Goal: Communication & Community: Answer question/provide support

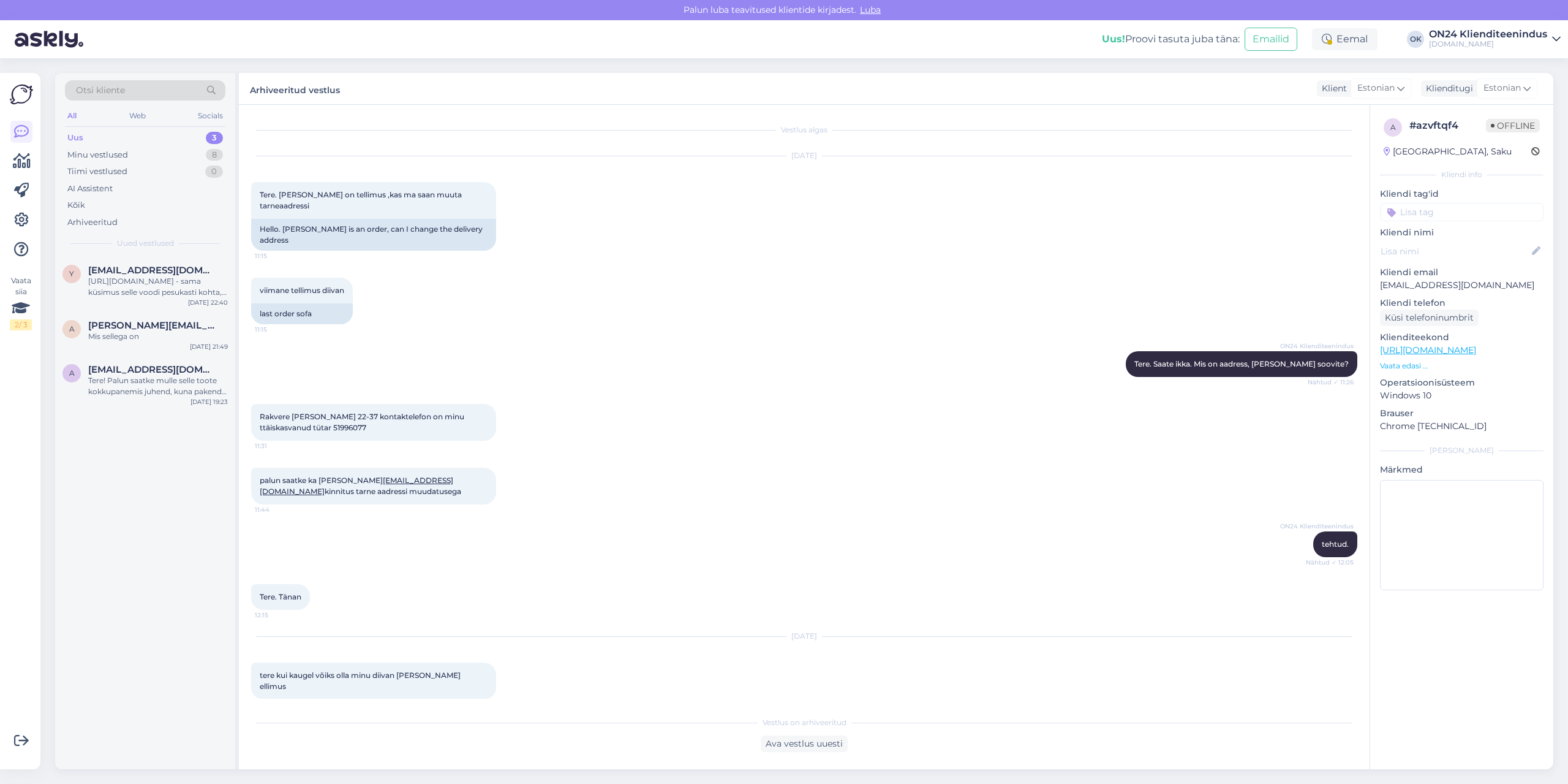
scroll to position [1384, 0]
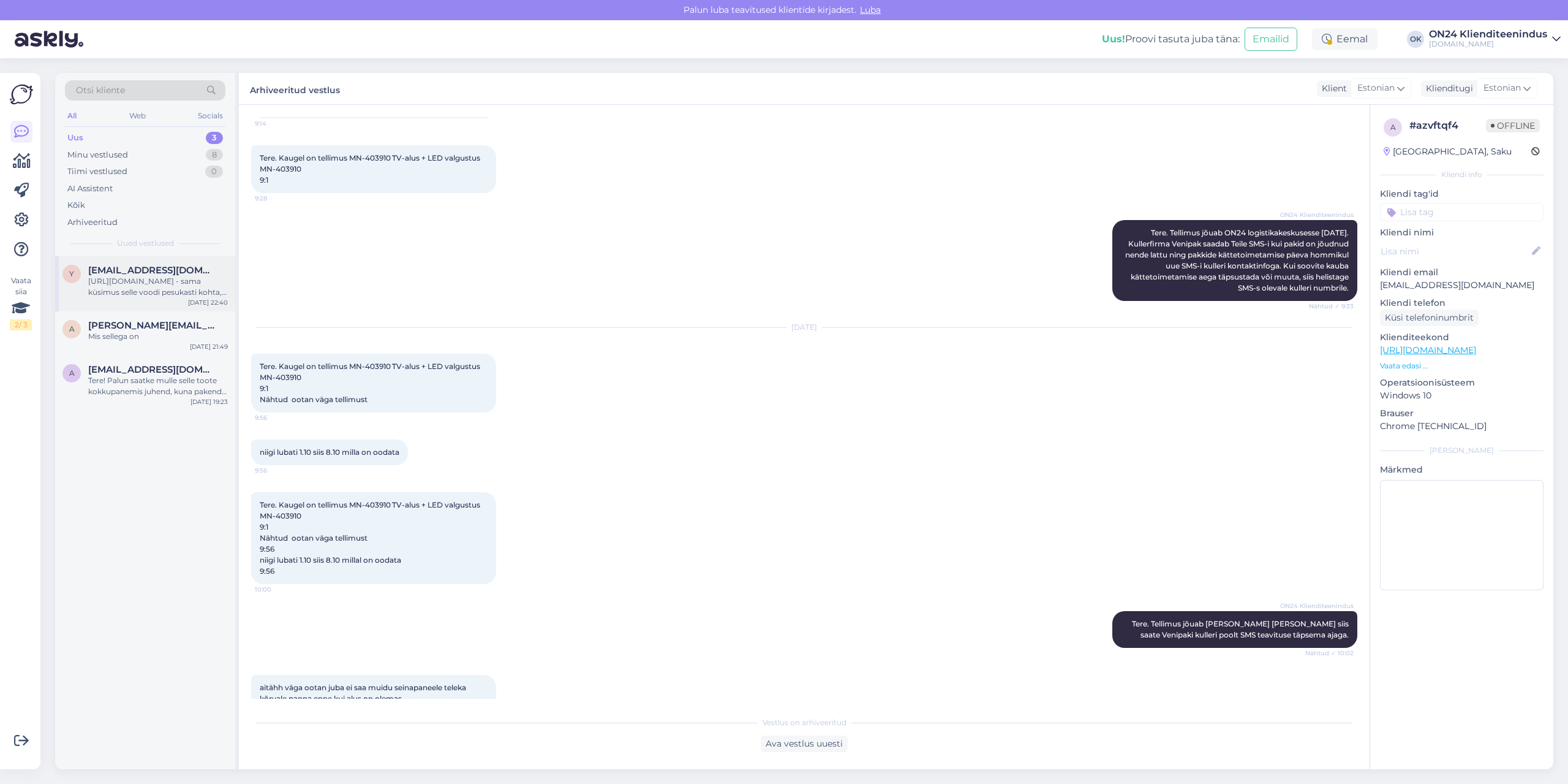
click at [147, 293] on div "[URL][DOMAIN_NAME] - sama küsimus selle voodi pesukasti kohta, mis on kandevõime" at bounding box center [158, 287] width 139 height 22
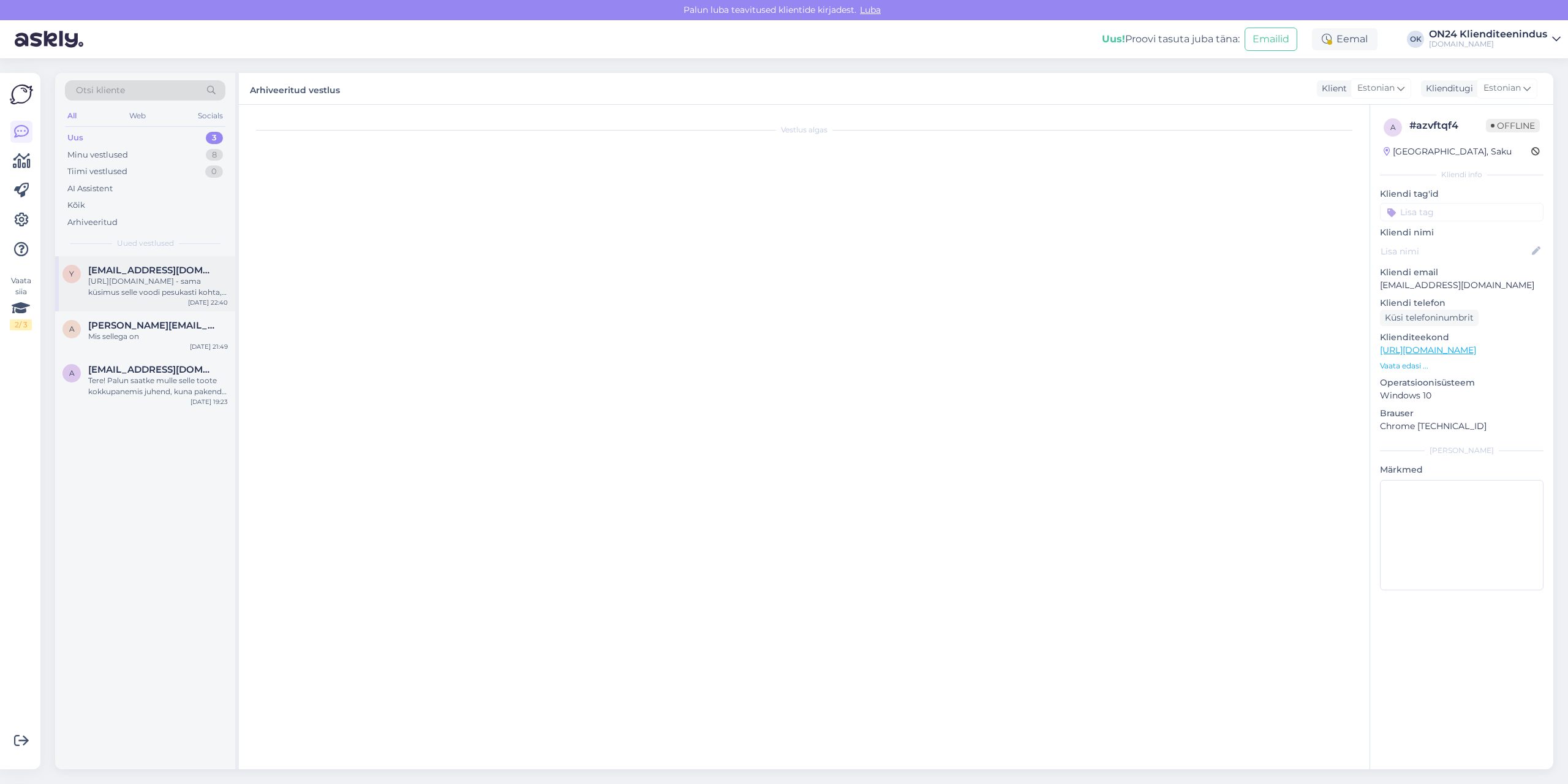
scroll to position [0, 0]
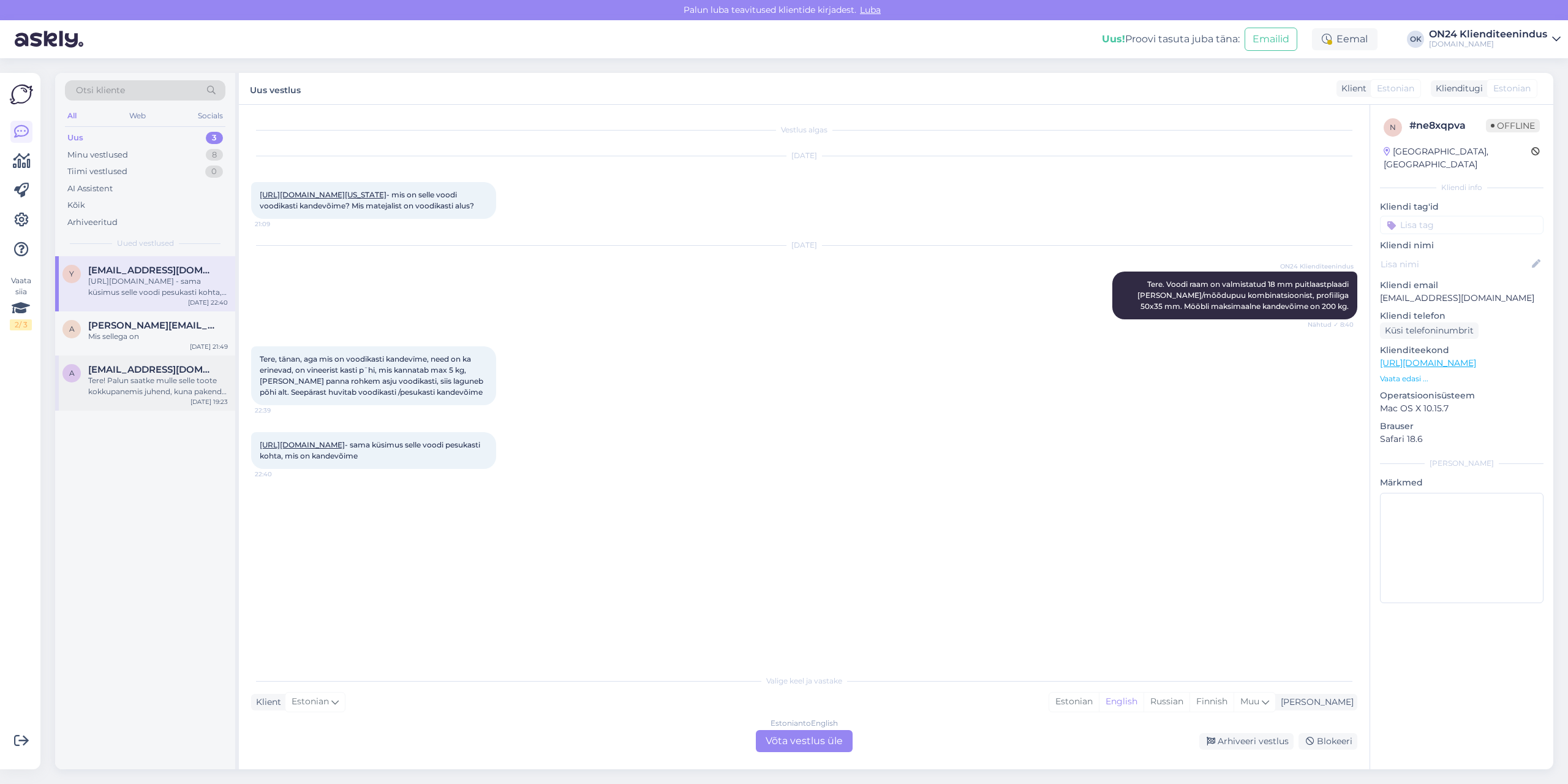
click at [178, 379] on div "Tere! Palun saatke mulle selle toote kokkupanemis juhend, kuna pakendis see puu…" at bounding box center [158, 386] width 139 height 22
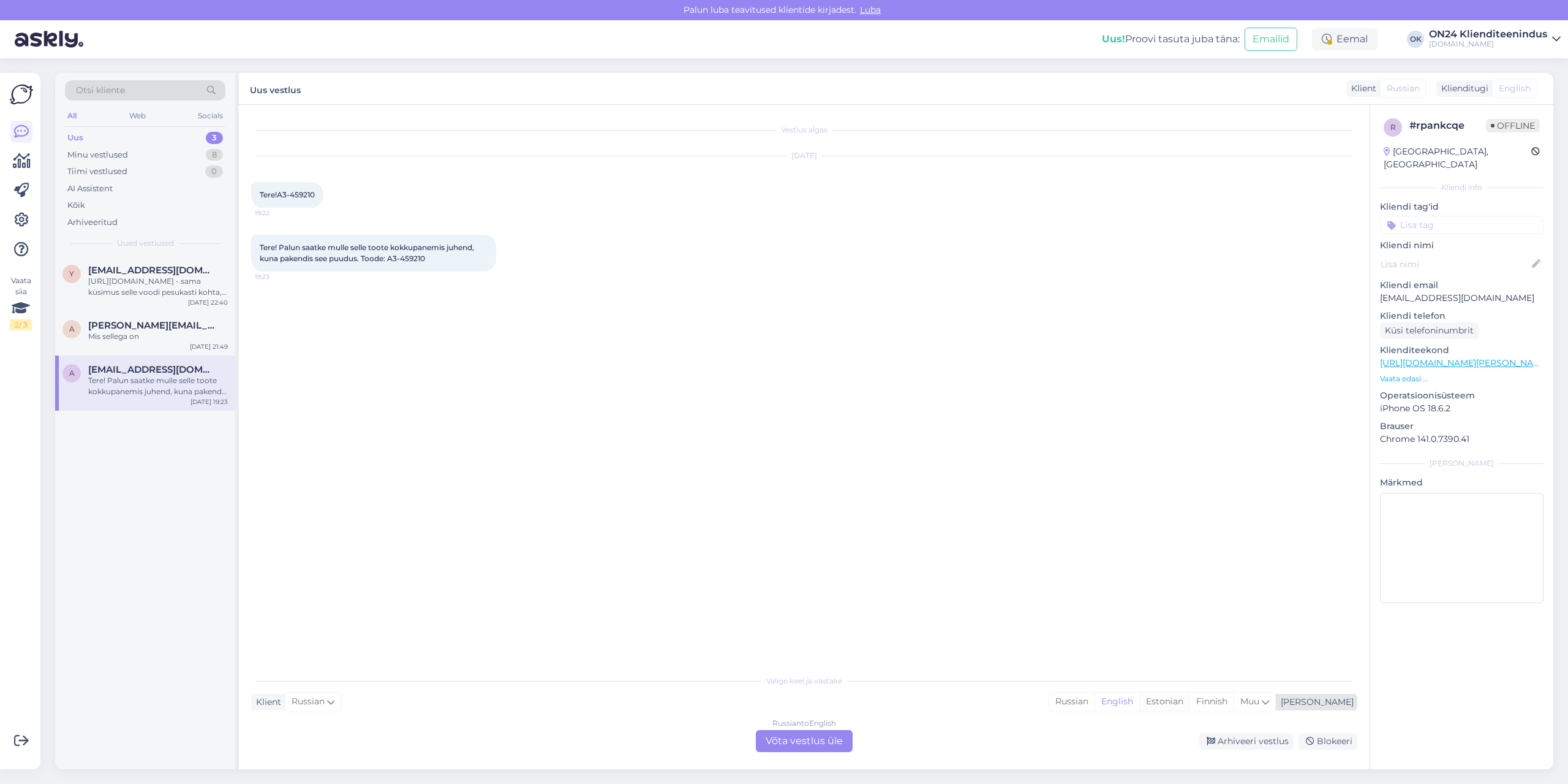
click at [1189, 702] on div "Estonian" at bounding box center [1164, 701] width 50 height 18
click at [789, 740] on div "Russian to Estonian Võta vestlus üle" at bounding box center [804, 740] width 97 height 22
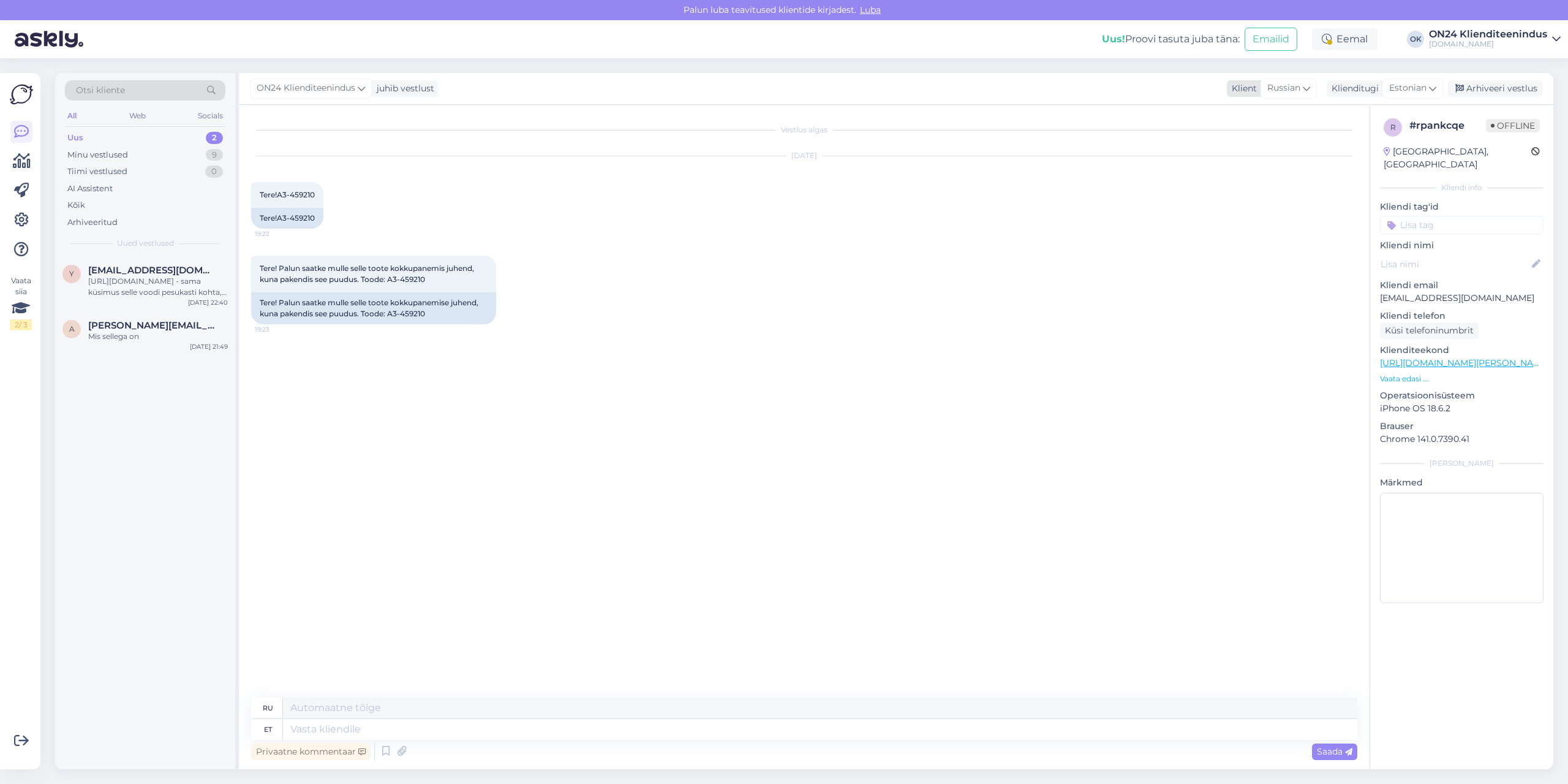
click at [1297, 90] on span "Russian" at bounding box center [1284, 88] width 33 height 14
type input "est"
click at [1254, 146] on link "Estonian" at bounding box center [1272, 143] width 135 height 20
click at [396, 721] on textarea at bounding box center [805, 727] width 1107 height 26
type textarea "Tere. [PERSON_NAME] [PERSON_NAME] teada."
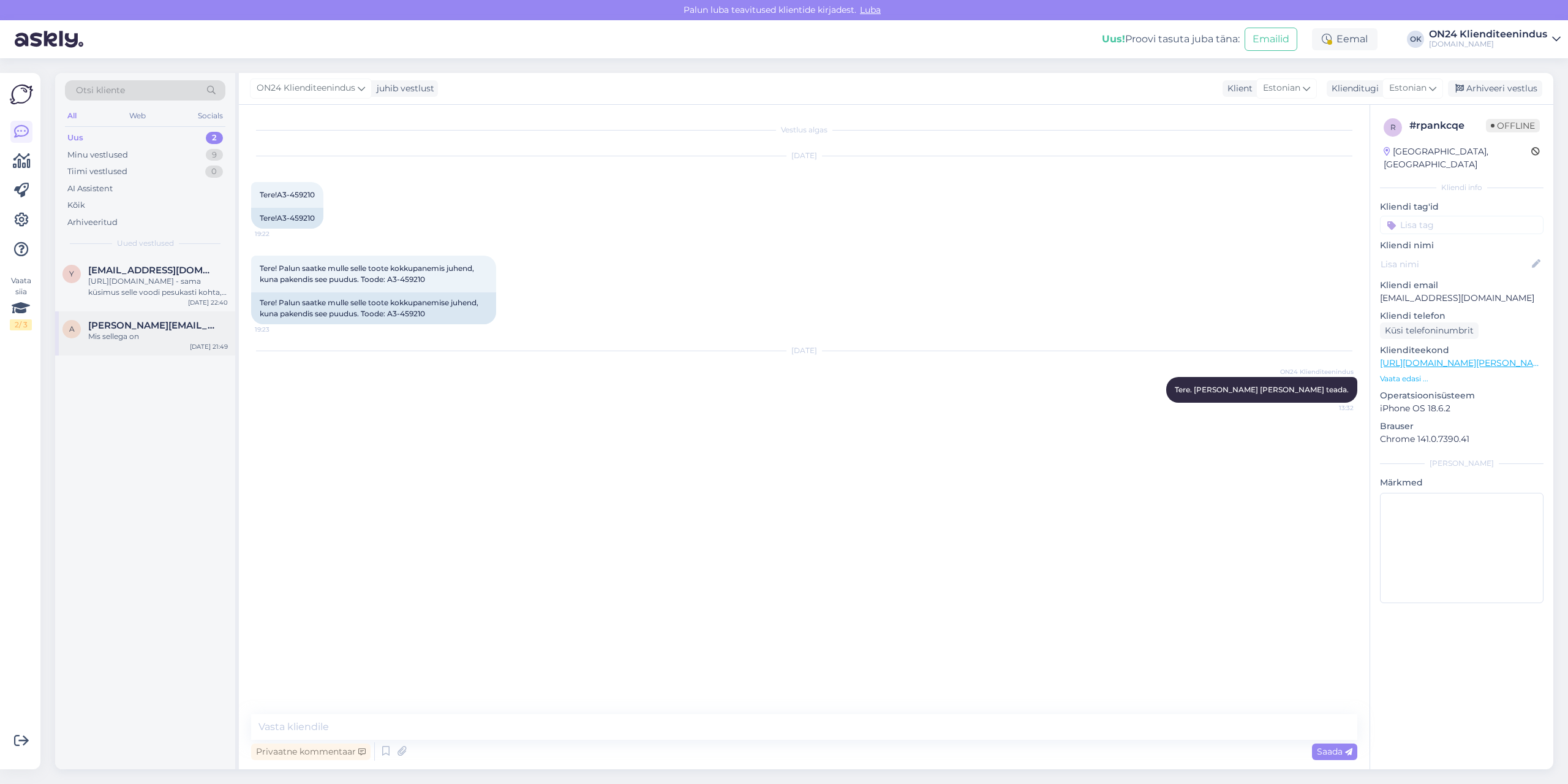
click at [135, 343] on div "a [PERSON_NAME][EMAIL_ADDRESS][PERSON_NAME][DOMAIN_NAME] Mis sellega on [DATE] …" at bounding box center [145, 333] width 180 height 44
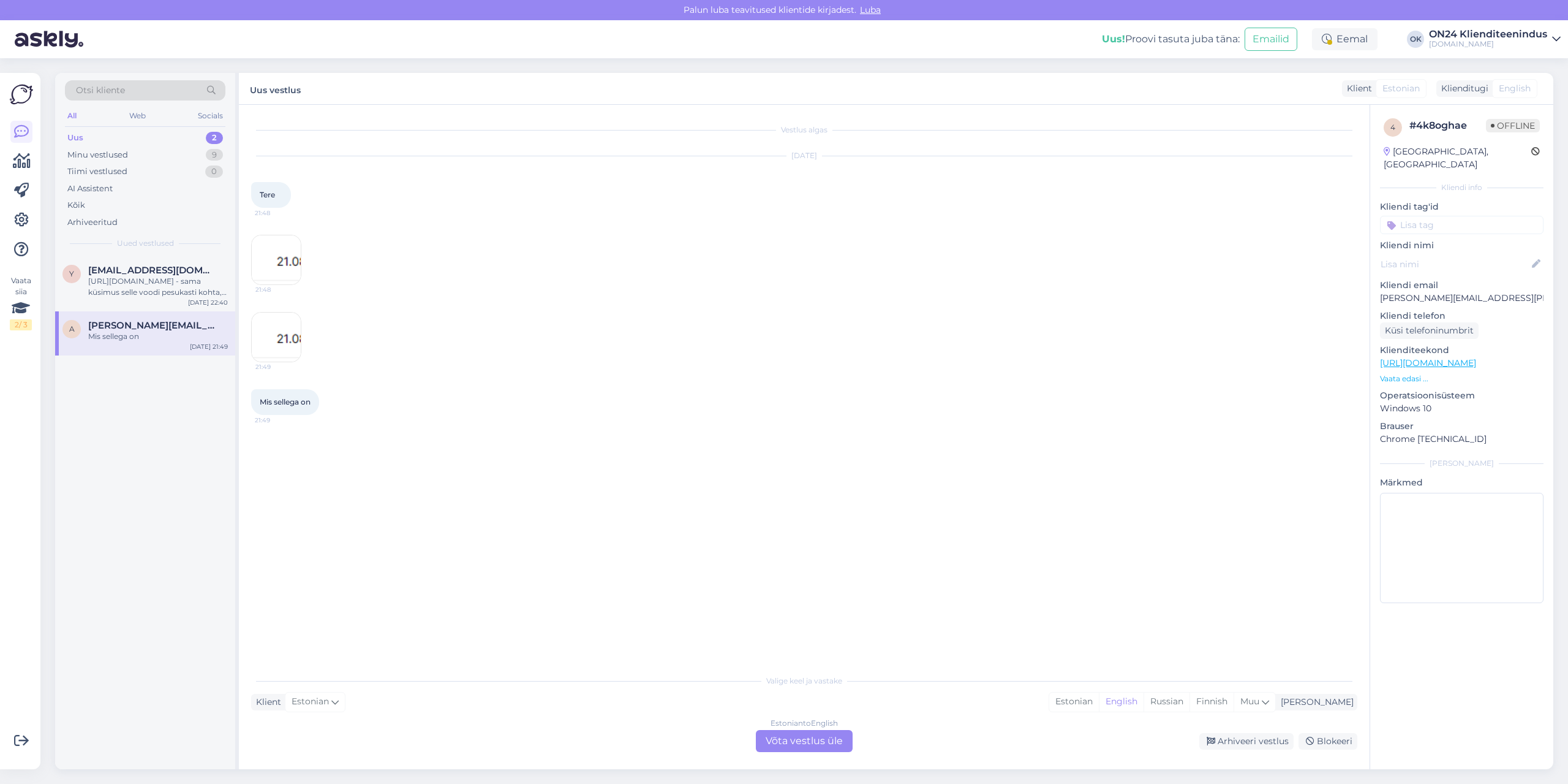
click at [1444, 292] on p "[PERSON_NAME][EMAIL_ADDRESS][PERSON_NAME][DOMAIN_NAME]" at bounding box center [1462, 298] width 164 height 13
copy p "[PERSON_NAME][EMAIL_ADDRESS][PERSON_NAME][DOMAIN_NAME]"
click at [1099, 698] on div "Estonian" at bounding box center [1074, 701] width 50 height 18
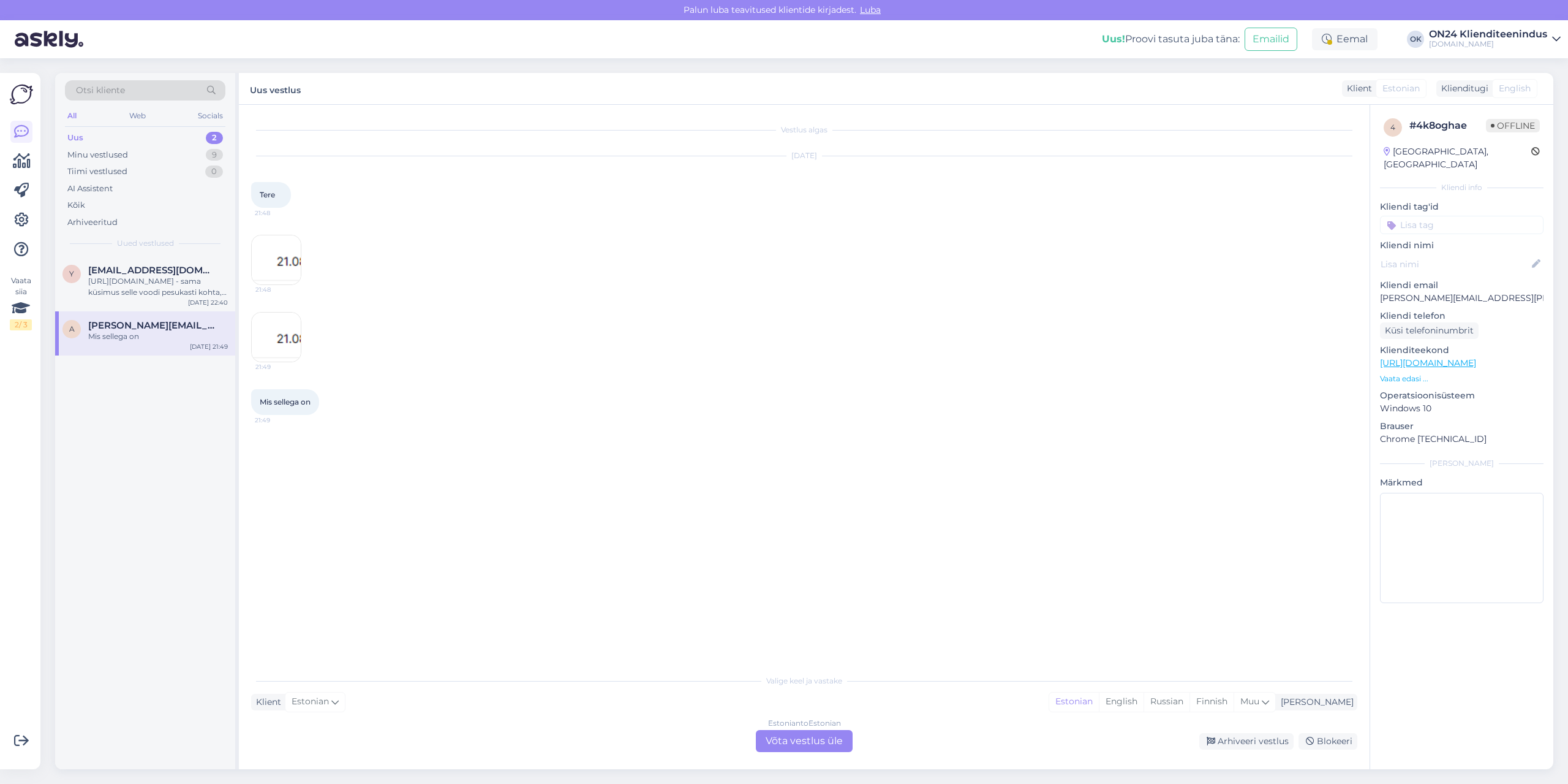
click at [829, 747] on div "Estonian to Estonian Võta vestlus üle" at bounding box center [804, 740] width 97 height 22
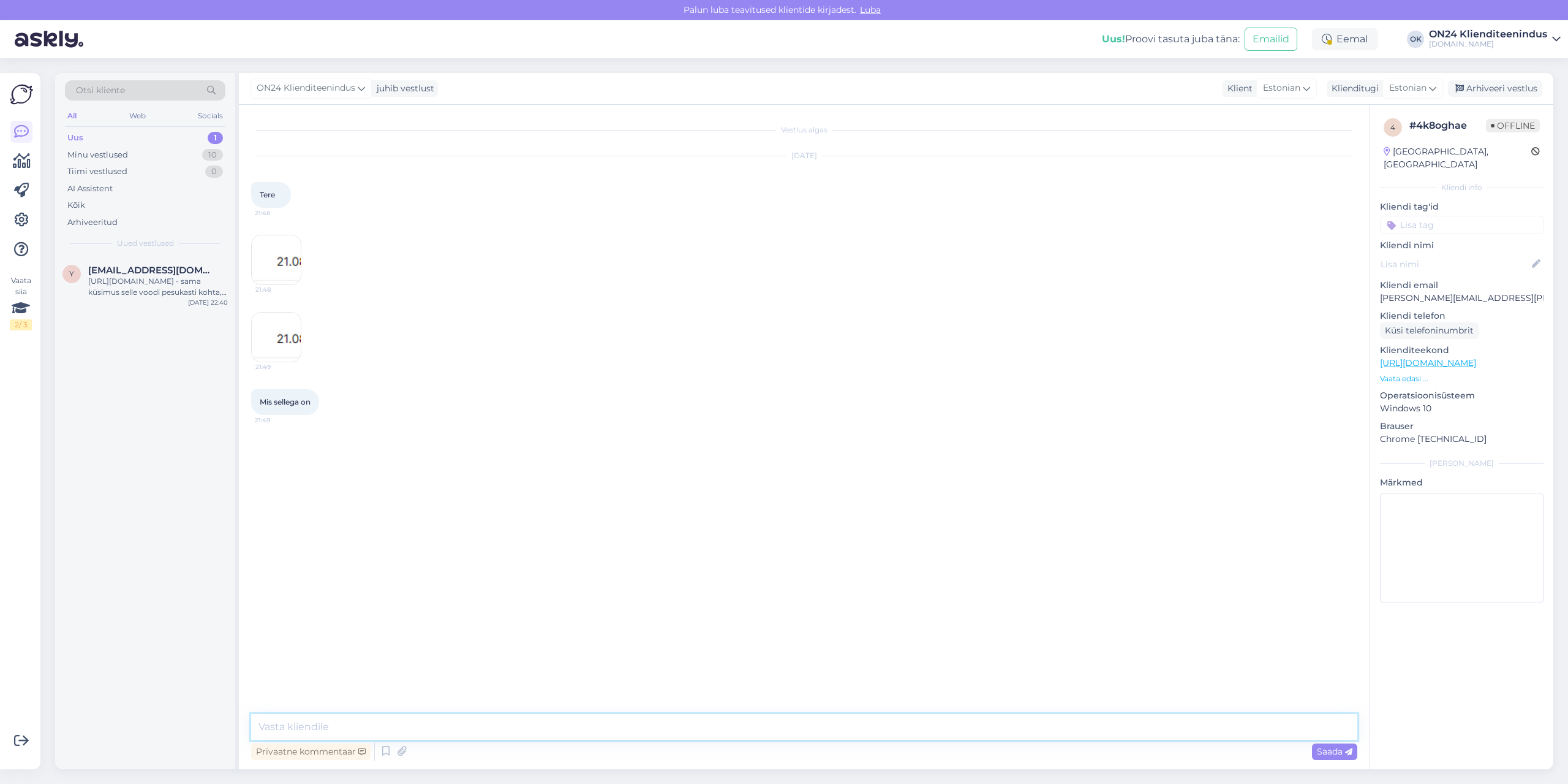
click at [820, 728] on textarea at bounding box center [805, 727] width 1107 height 26
type textarea "Tere. [PERSON_NAME] [PERSON_NAME] teada."
click at [184, 290] on div "[URL][DOMAIN_NAME] - sama küsimus selle voodi pesukasti kohta, mis on kandevõime" at bounding box center [158, 287] width 139 height 22
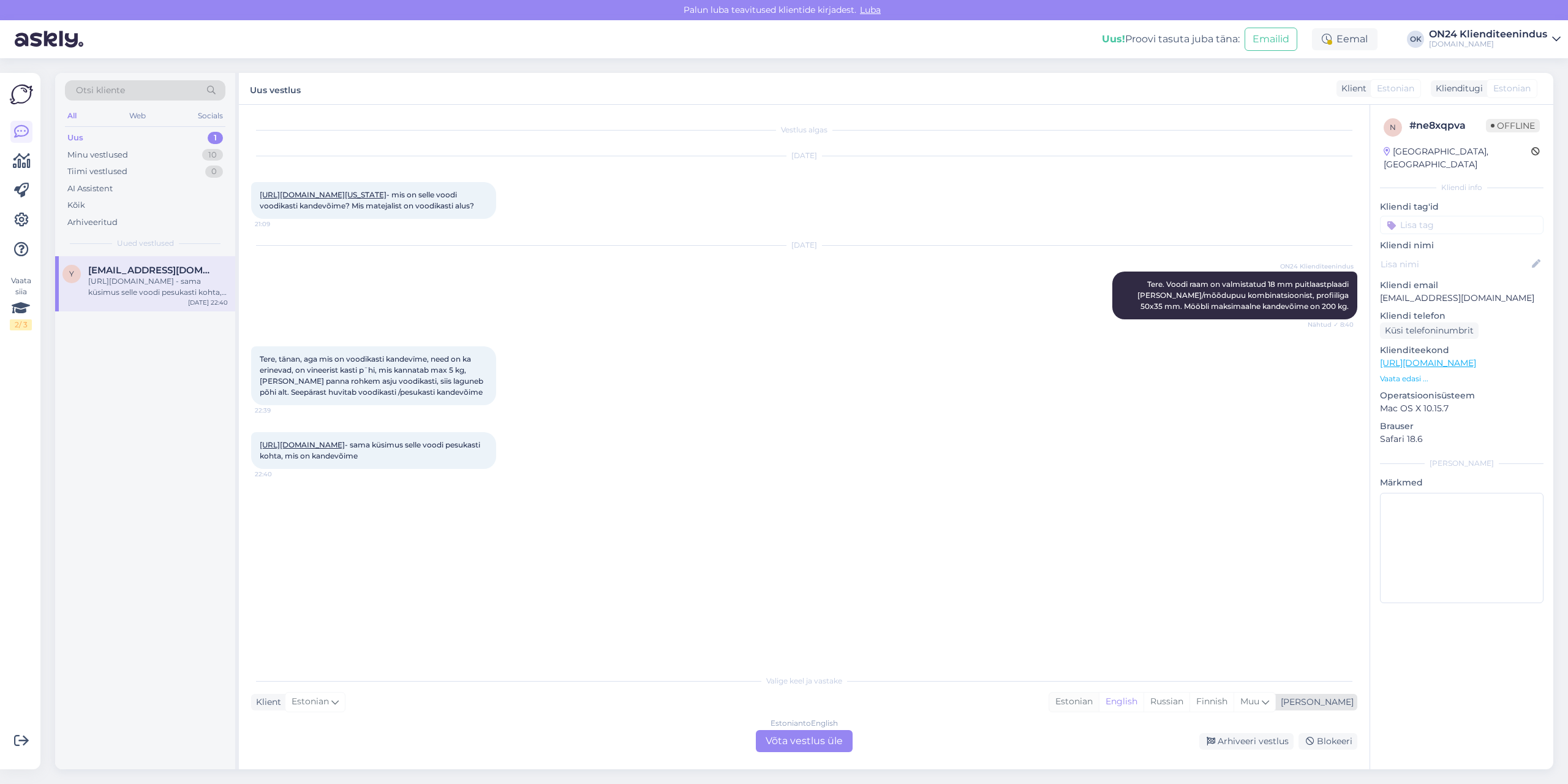
click at [1099, 706] on div "Estonian" at bounding box center [1074, 701] width 50 height 18
click at [796, 742] on div "Estonian to Estonian Võta vestlus üle" at bounding box center [804, 740] width 97 height 22
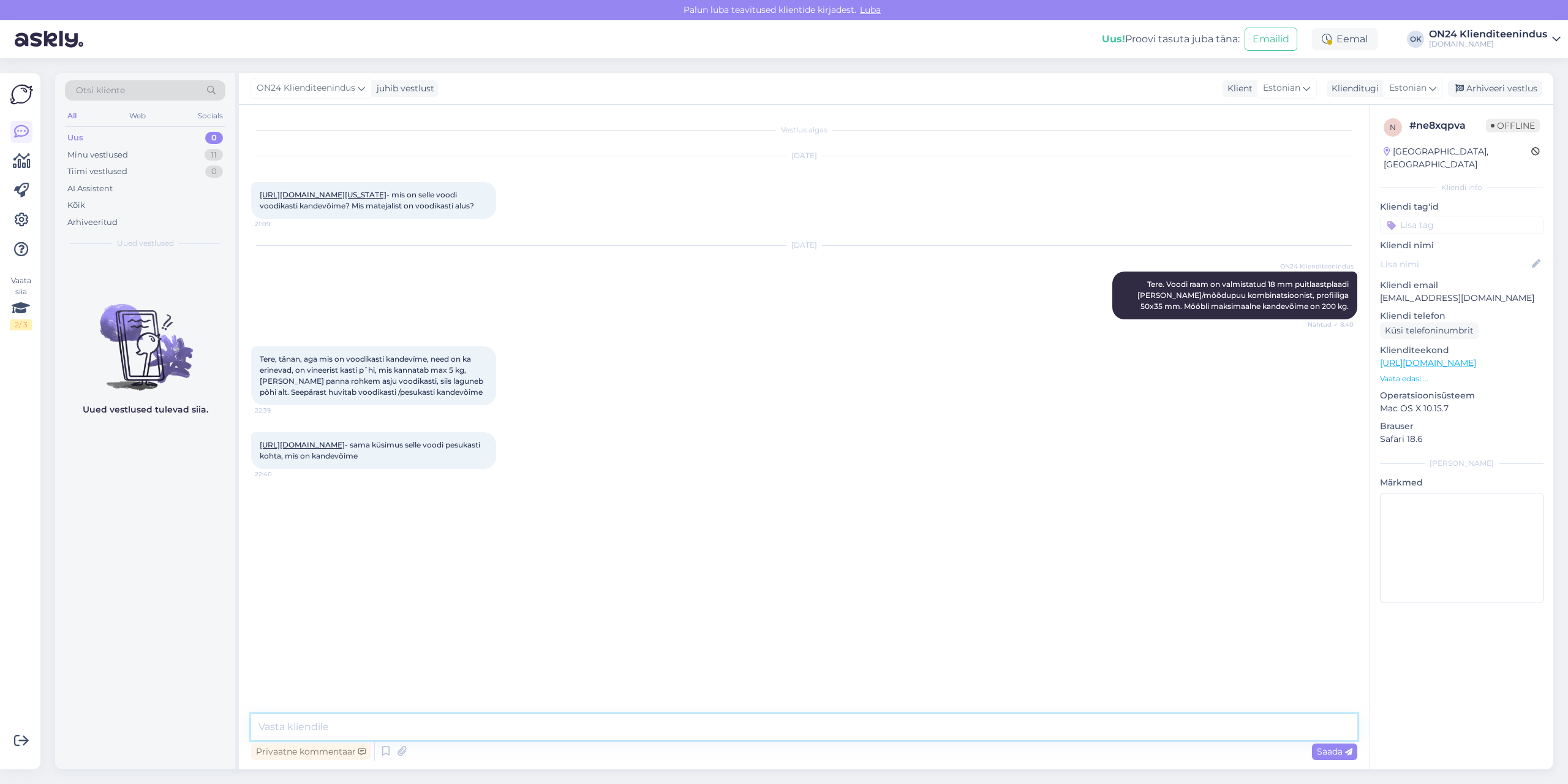
click at [776, 723] on textarea at bounding box center [805, 727] width 1107 height 26
type textarea "Tere. Uurin tootja käest ja siis [PERSON_NAME]."
click at [363, 195] on link "[URL][DOMAIN_NAME][US_STATE]" at bounding box center [323, 194] width 127 height 10
